Goal: Information Seeking & Learning: Learn about a topic

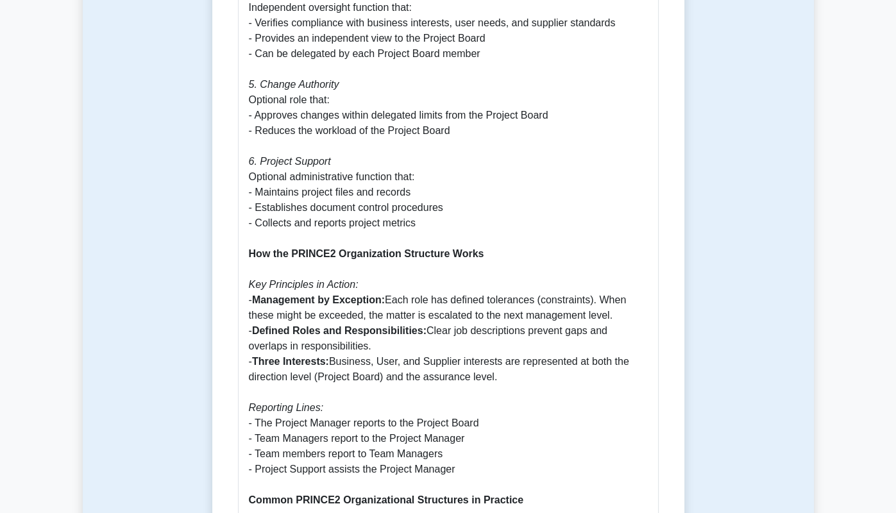
scroll to position [1219, 0]
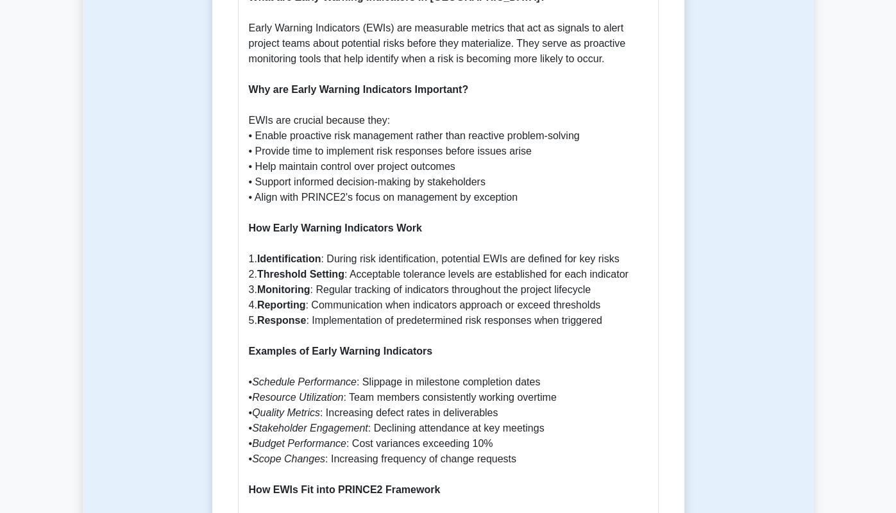
scroll to position [641, 0]
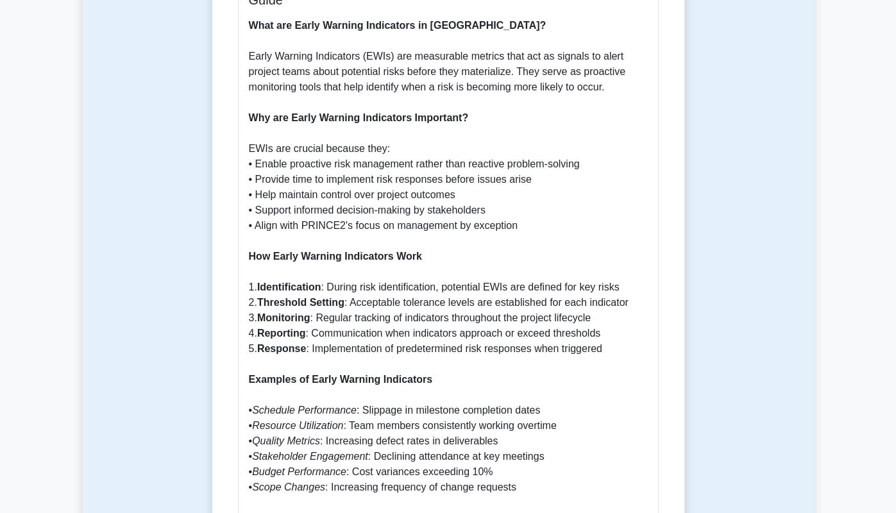
click at [264, 420] on icon "Resource Utilization" at bounding box center [297, 425] width 91 height 11
drag, startPoint x: 219, startPoint y: 300, endPoint x: 294, endPoint y: 309, distance: 74.9
click at [294, 405] on icon "Schedule Performance" at bounding box center [304, 410] width 105 height 11
click at [252, 405] on icon "Schedule Performance" at bounding box center [304, 410] width 105 height 11
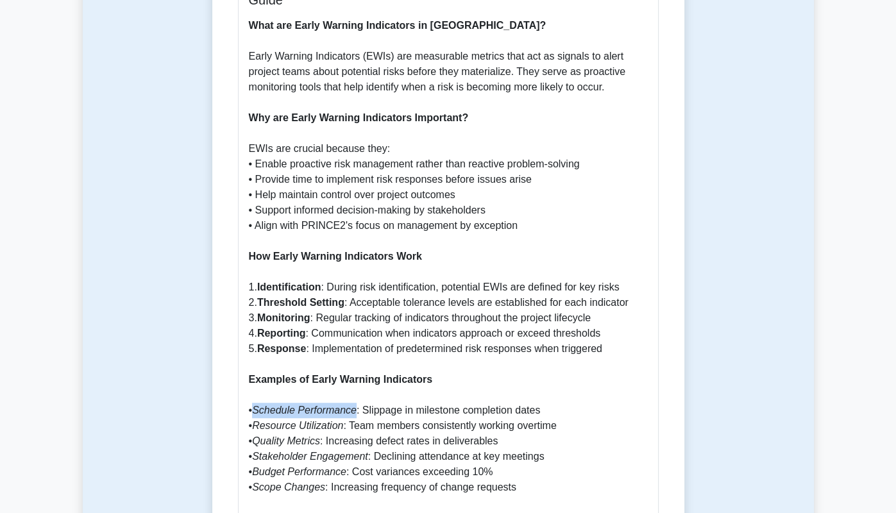
drag, startPoint x: 218, startPoint y: 301, endPoint x: 276, endPoint y: 306, distance: 57.9
click at [276, 405] on icon "Schedule Performance" at bounding box center [304, 410] width 105 height 11
copy icon "Schedule Performance"
drag, startPoint x: 213, startPoint y: 317, endPoint x: 303, endPoint y: 320, distance: 89.8
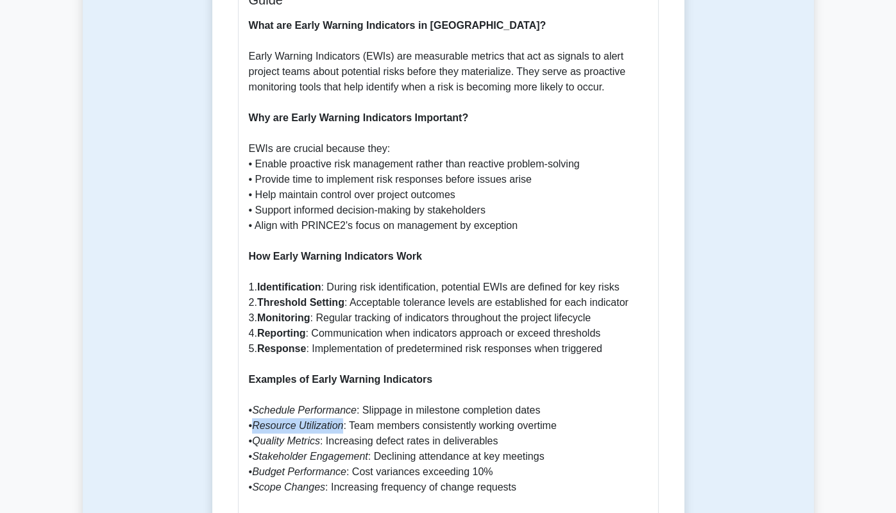
copy p "Resource Utilization"
drag, startPoint x: 219, startPoint y: 336, endPoint x: 282, endPoint y: 333, distance: 63.6
click at [282, 436] on icon "Quality Metrics" at bounding box center [286, 441] width 68 height 11
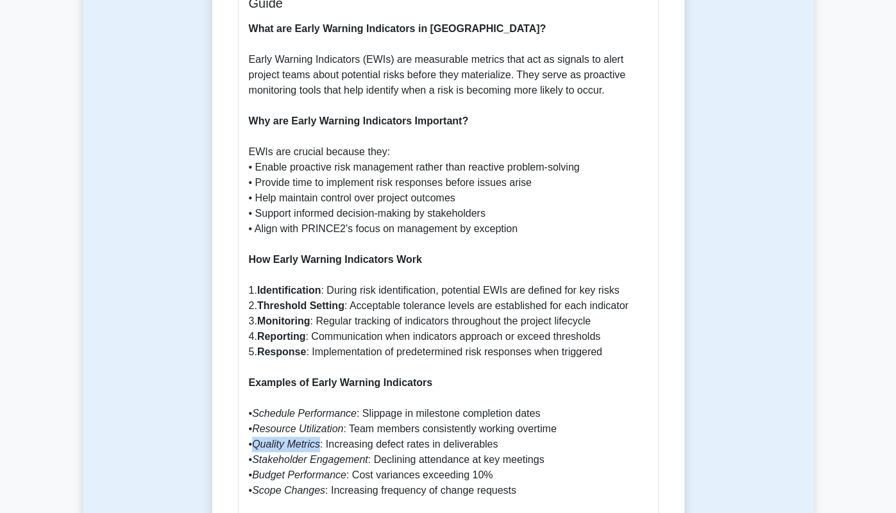
copy icon "Quality Metrics"
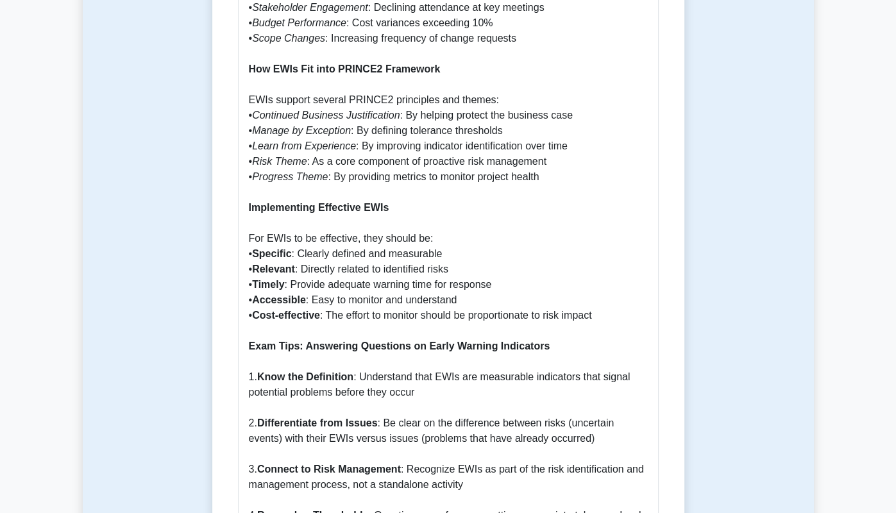
click at [264, 258] on p "What are Early Warning Indicators in [GEOGRAPHIC_DATA]? Early Warning Indicator…" at bounding box center [448, 223] width 399 height 1308
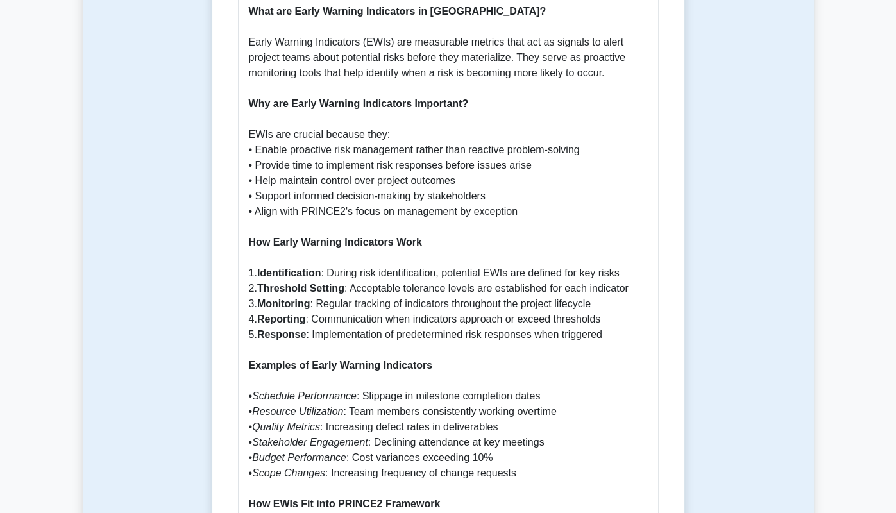
scroll to position [577, 0]
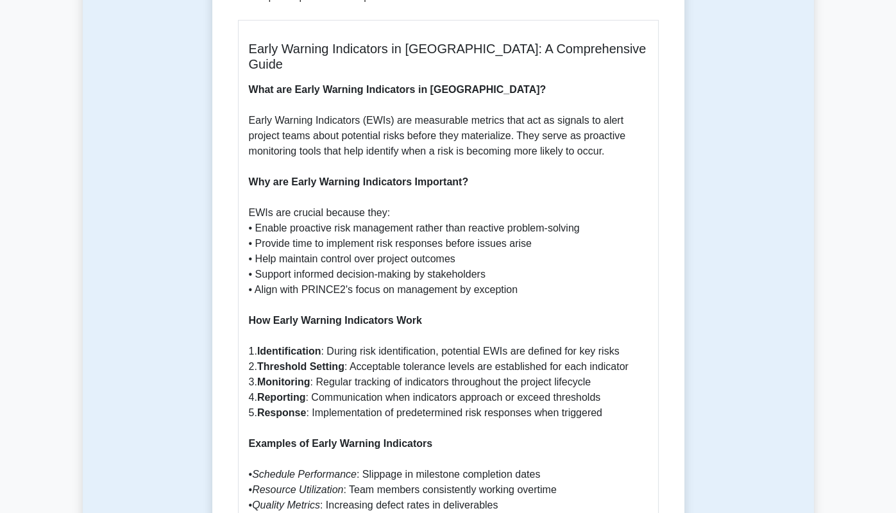
drag, startPoint x: 219, startPoint y: 414, endPoint x: 281, endPoint y: 416, distance: 61.6
click at [281, 512] on icon "Stakeholder Engagement" at bounding box center [310, 520] width 116 height 11
drag, startPoint x: 216, startPoint y: 412, endPoint x: 326, endPoint y: 416, distance: 110.4
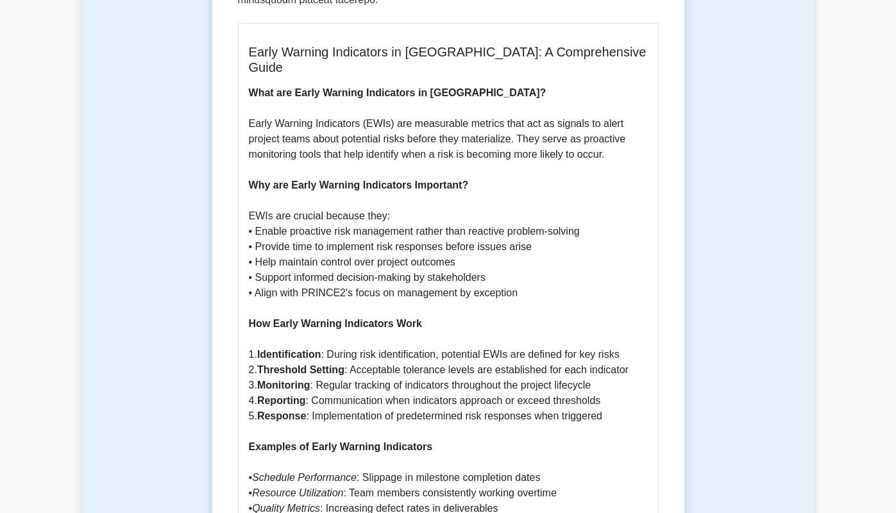
copy icon "Stakeholder Engagement"
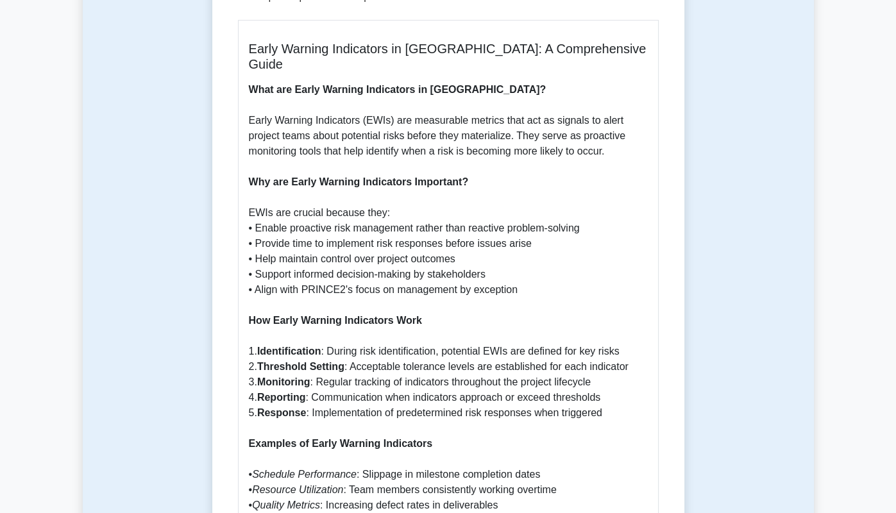
click at [276, 500] on icon "Quality Metrics" at bounding box center [286, 505] width 68 height 11
drag, startPoint x: 217, startPoint y: 413, endPoint x: 326, endPoint y: 416, distance: 109.1
click at [326, 512] on icon "Stakeholder Engagement" at bounding box center [310, 520] width 116 height 11
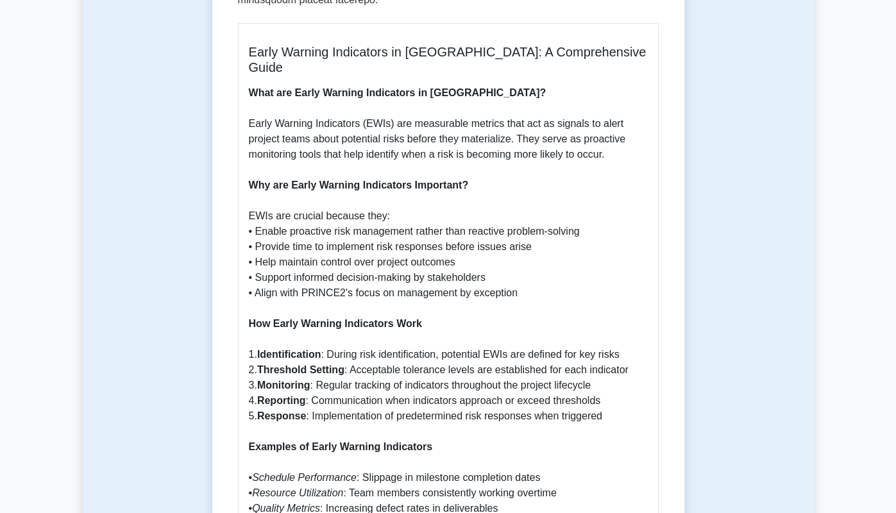
copy icon "Stakeholder Engagement"
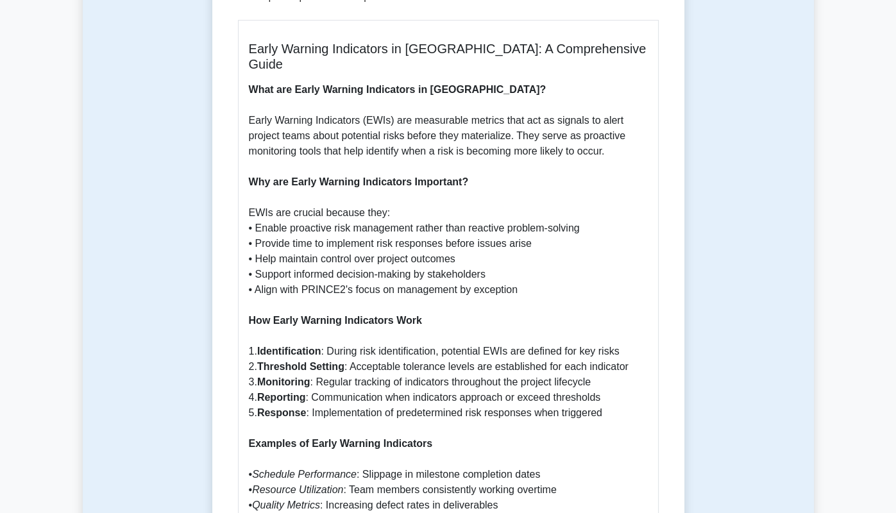
drag, startPoint x: 248, startPoint y: 434, endPoint x: 306, endPoint y: 428, distance: 58.7
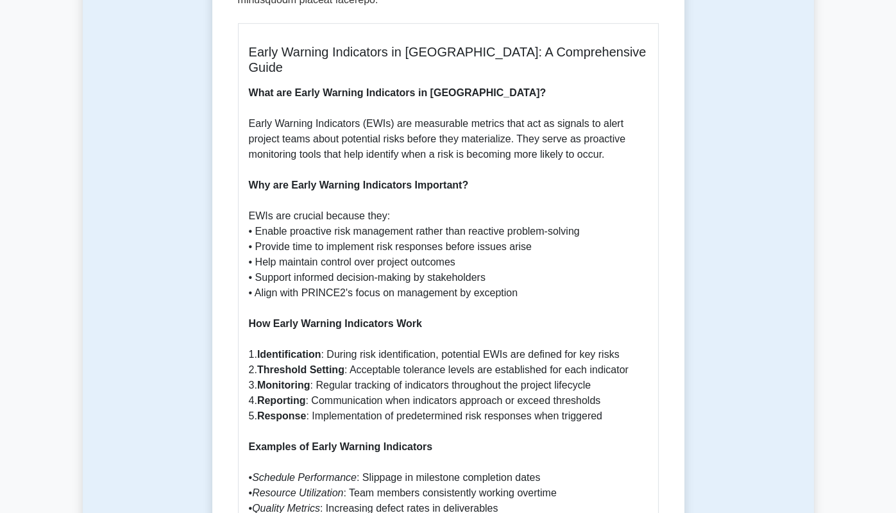
copy icon "Budget Performance"
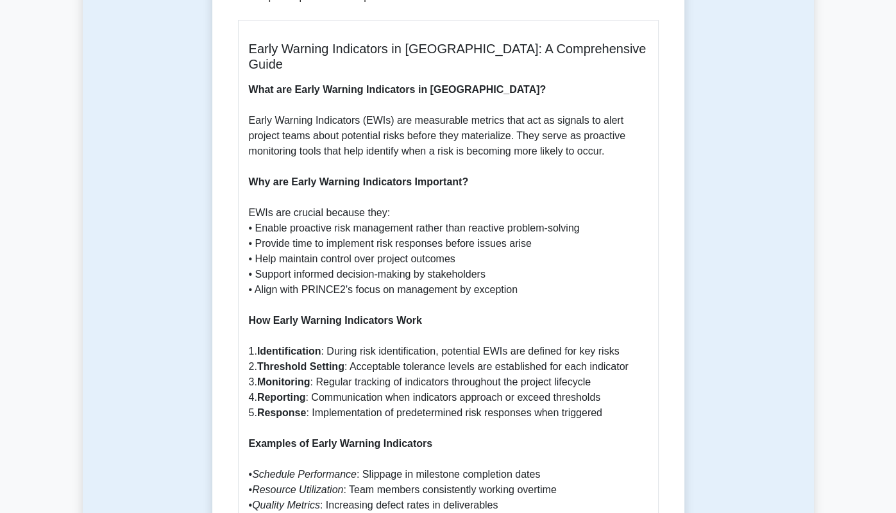
drag, startPoint x: 255, startPoint y: 450, endPoint x: 248, endPoint y: 450, distance: 7.7
drag, startPoint x: 221, startPoint y: 447, endPoint x: 282, endPoint y: 443, distance: 61.7
copy p "Scope Changes"
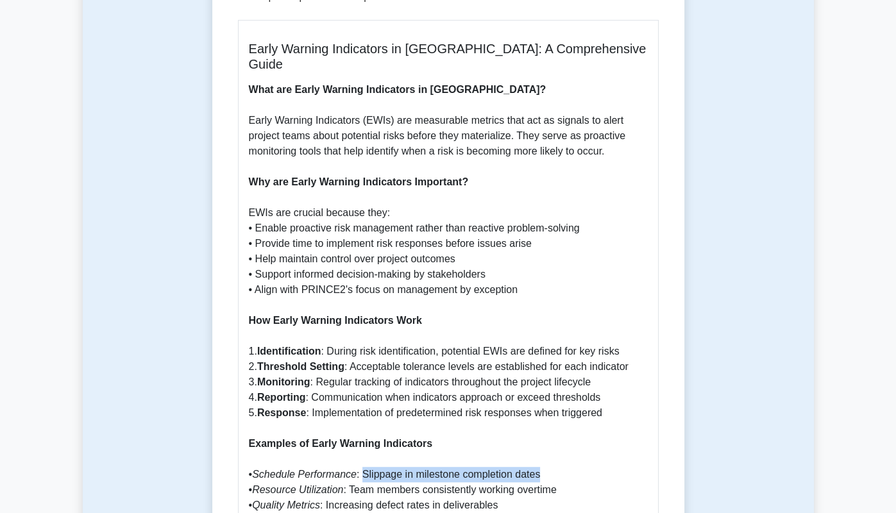
drag, startPoint x: 323, startPoint y: 366, endPoint x: 516, endPoint y: 369, distance: 193.7
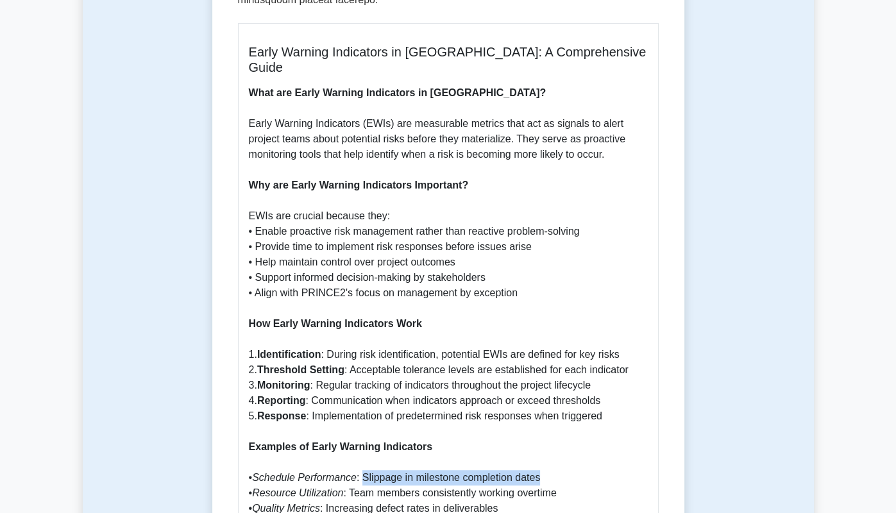
copy p "Slippage in milestone completion dates"
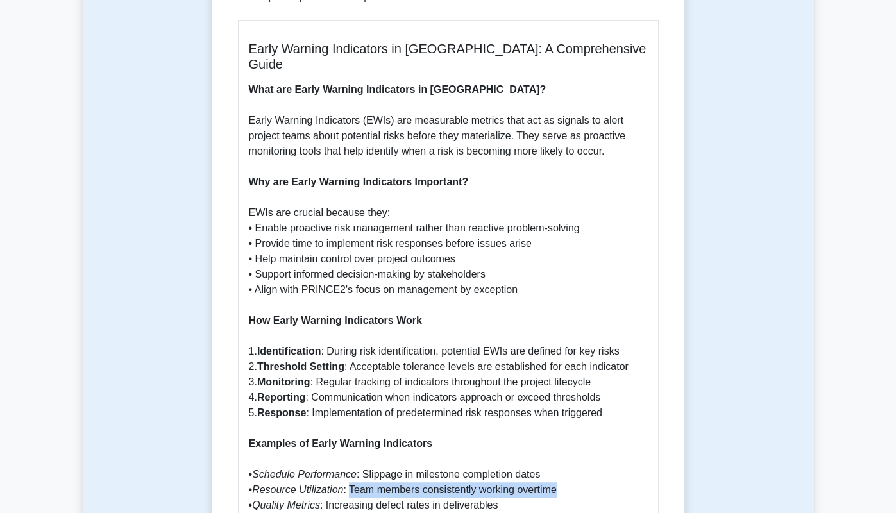
drag, startPoint x: 310, startPoint y: 380, endPoint x: 516, endPoint y: 380, distance: 205.2
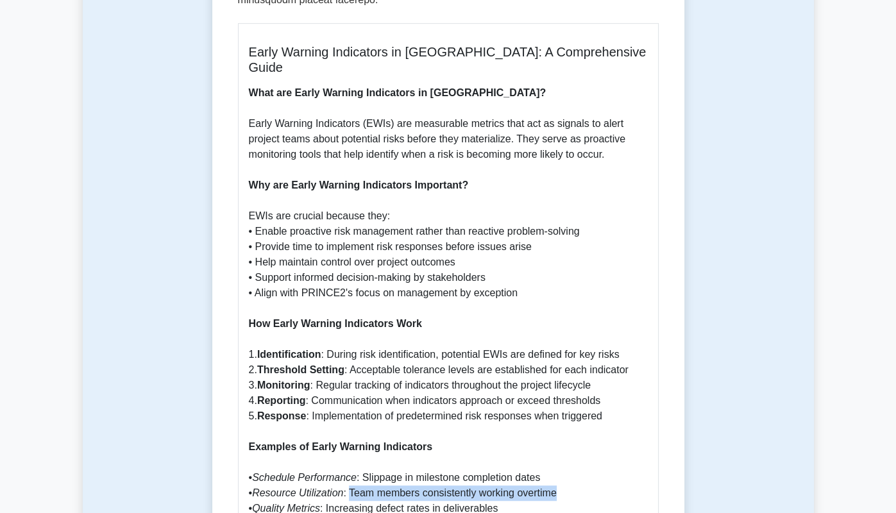
copy p "Team members consistently working overtime"
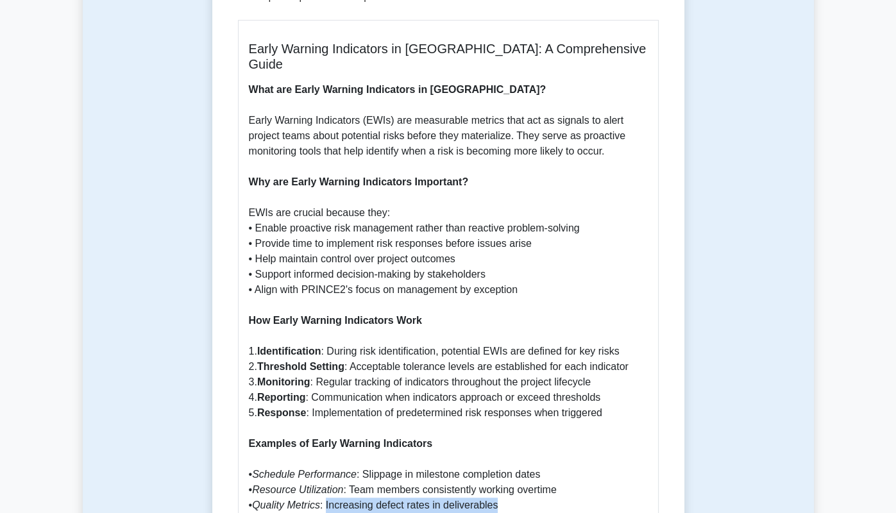
drag, startPoint x: 288, startPoint y: 400, endPoint x: 486, endPoint y: 398, distance: 198.2
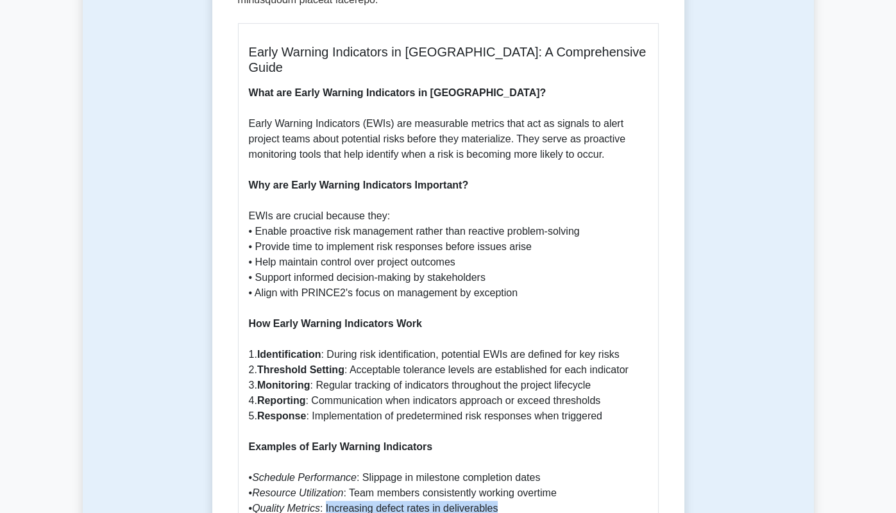
copy p "Increasing defect rates in deliverables"
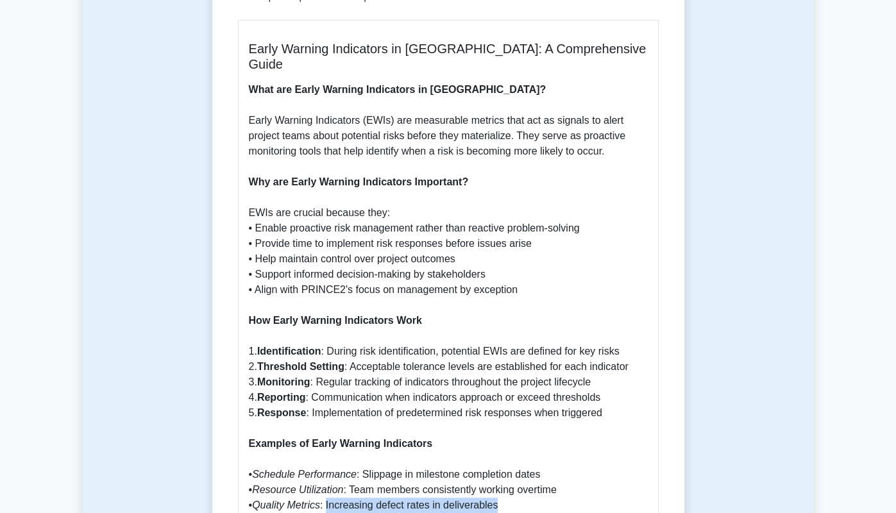
drag, startPoint x: 331, startPoint y: 412, endPoint x: 512, endPoint y: 416, distance: 180.9
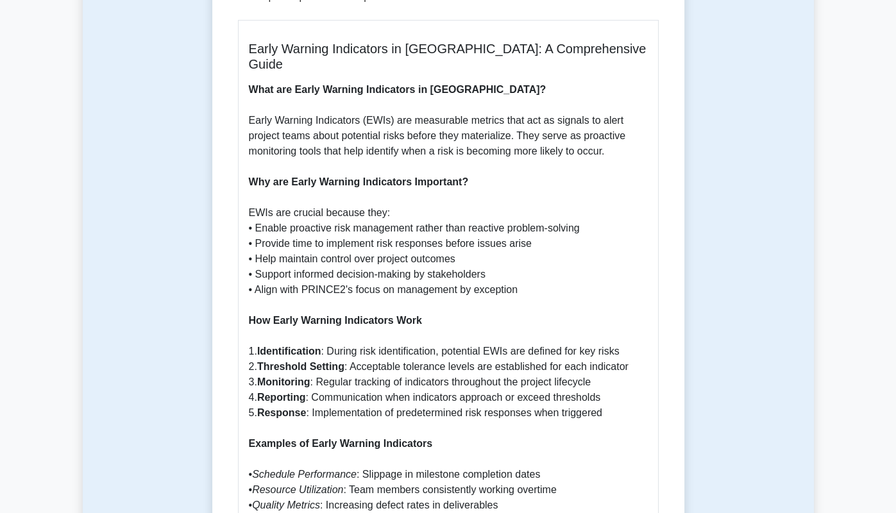
drag, startPoint x: 314, startPoint y: 434, endPoint x: 482, endPoint y: 429, distance: 168.1
drag, startPoint x: 288, startPoint y: 445, endPoint x: 482, endPoint y: 446, distance: 193.7
drag, startPoint x: 395, startPoint y: 302, endPoint x: 476, endPoint y: 211, distance: 121.8
